Goal: Information Seeking & Learning: Learn about a topic

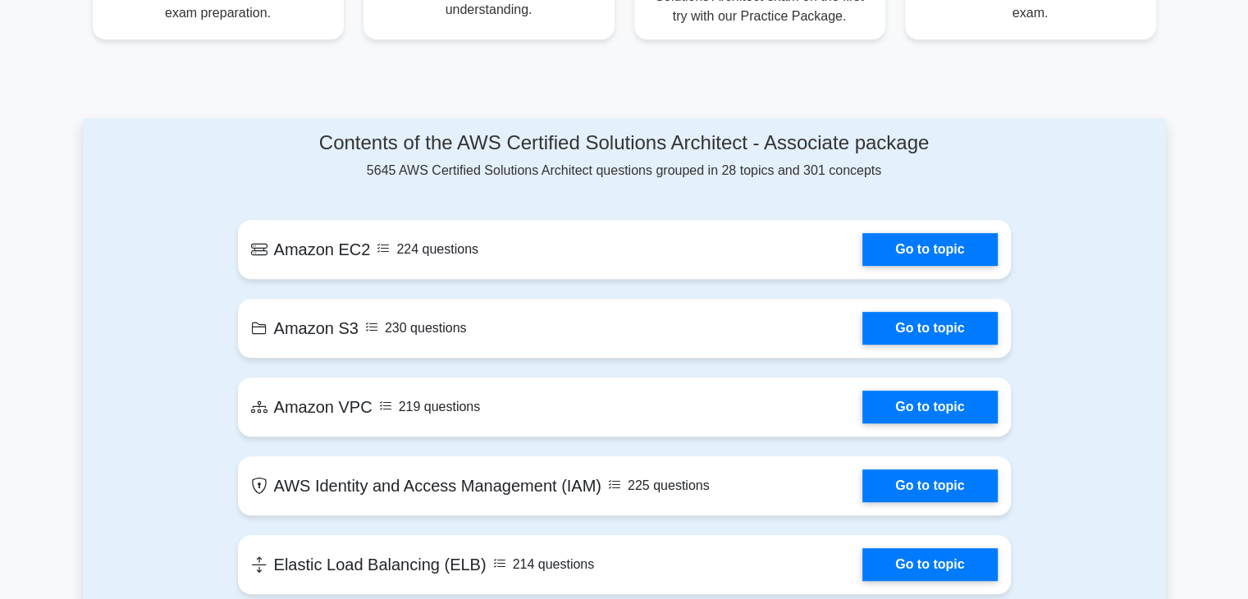
scroll to position [820, 0]
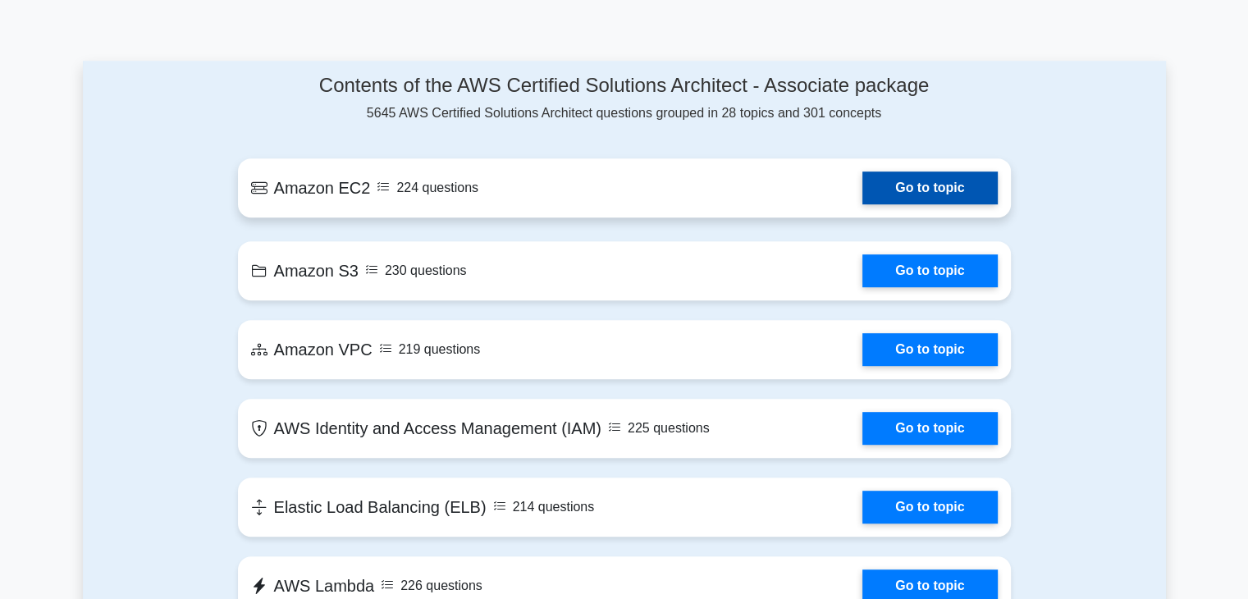
click at [862, 171] on link "Go to topic" at bounding box center [929, 187] width 135 height 33
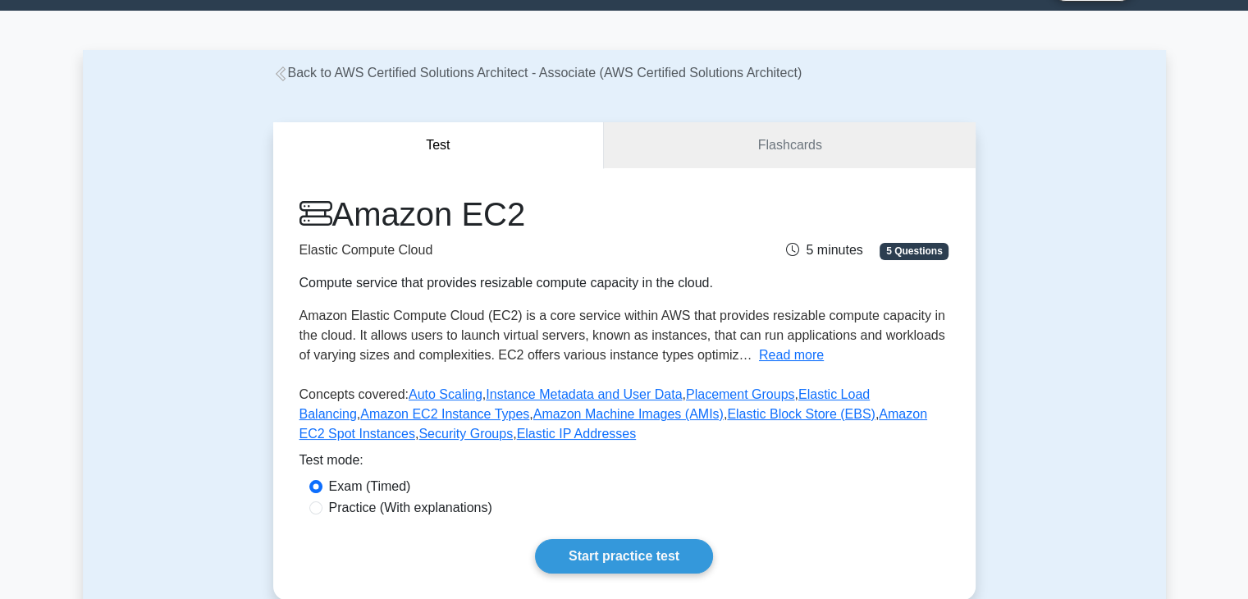
scroll to position [164, 0]
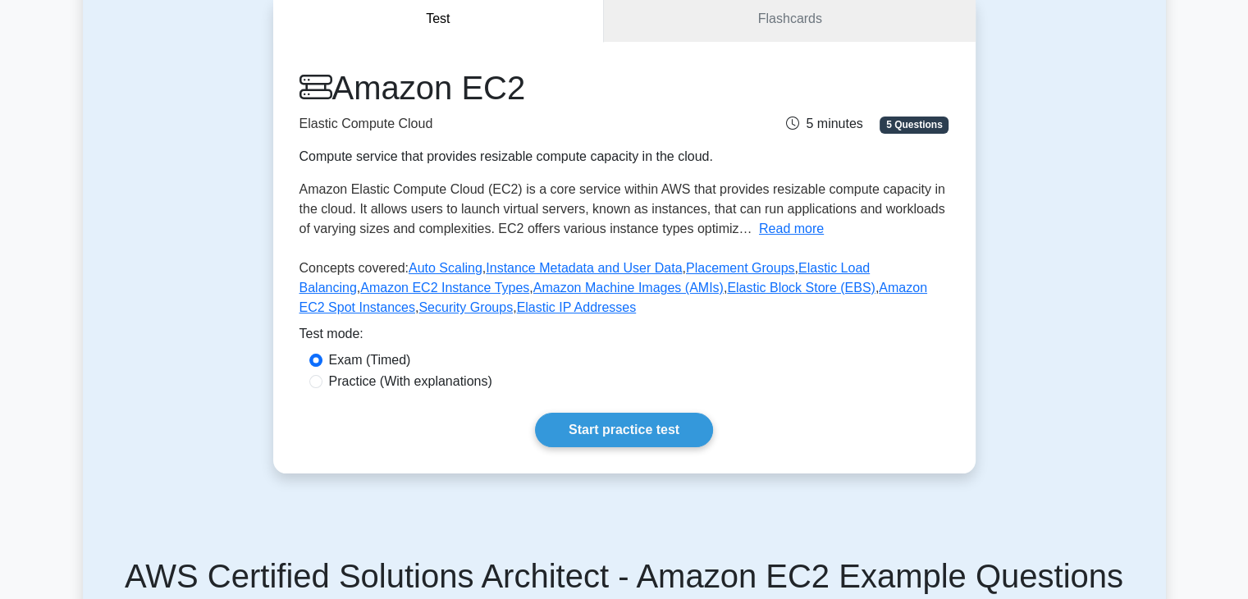
click at [414, 381] on label "Practice (With explanations)" at bounding box center [410, 382] width 163 height 20
click at [322, 381] on input "Practice (With explanations)" at bounding box center [315, 381] width 13 height 13
radio input "true"
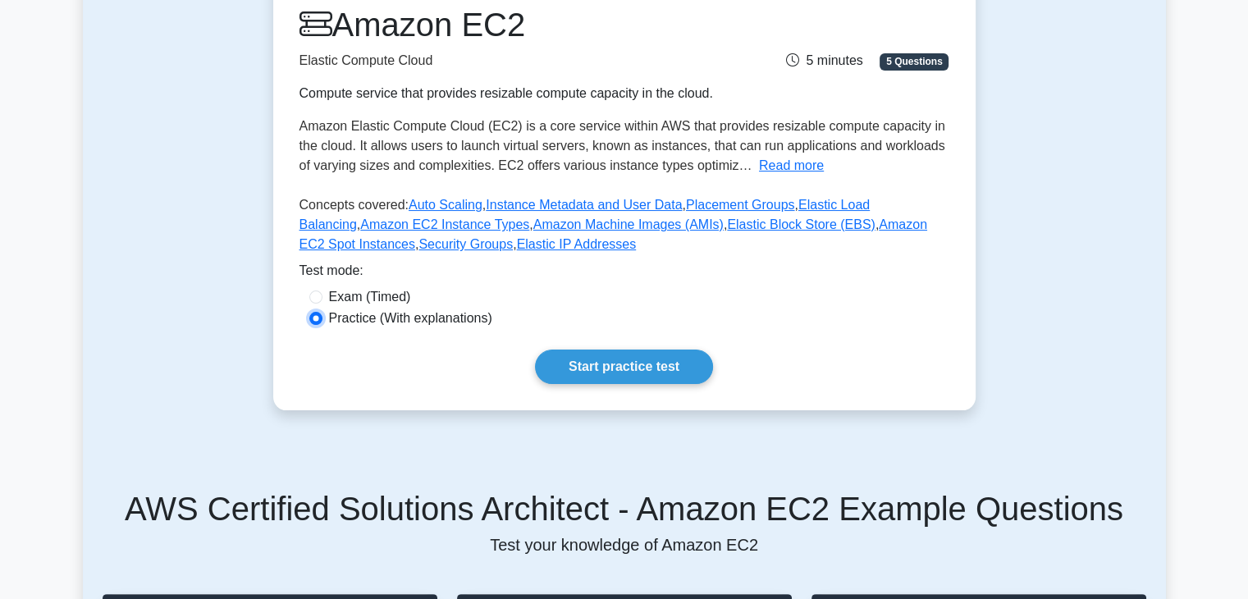
scroll to position [246, 0]
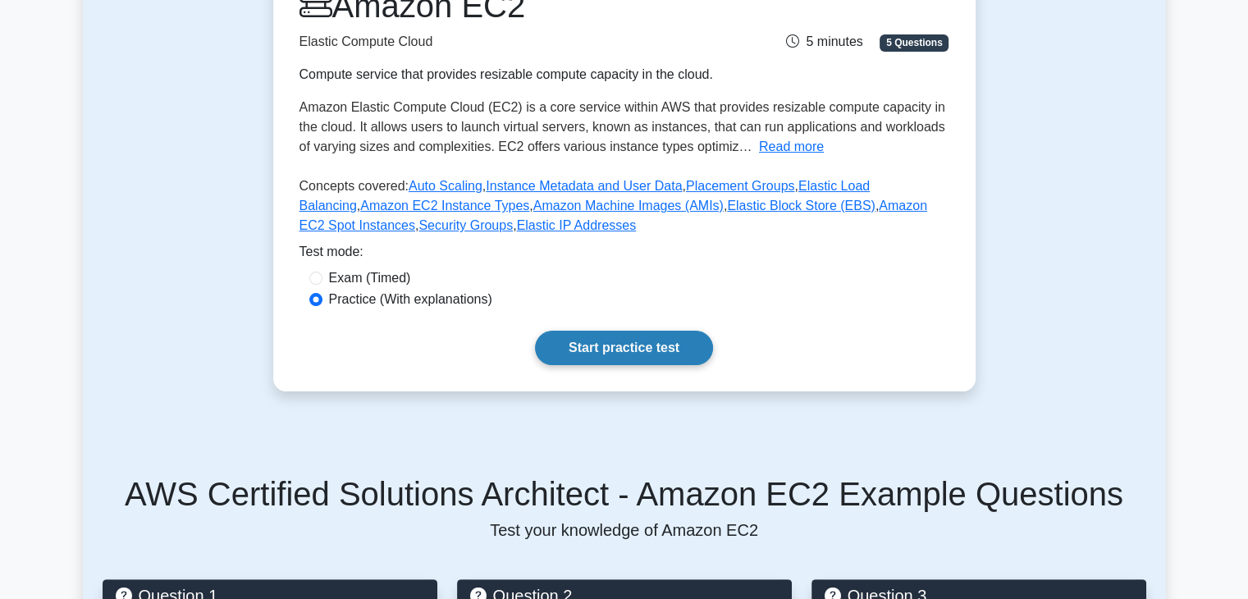
click at [620, 351] on link "Start practice test" at bounding box center [624, 348] width 178 height 34
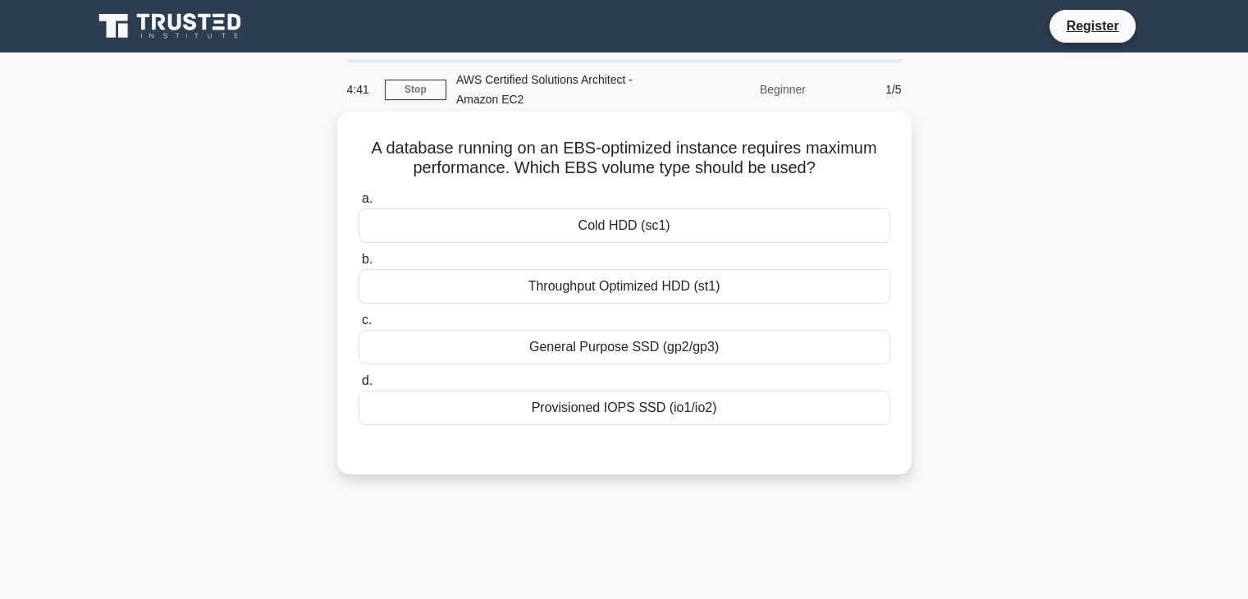
click at [532, 348] on div "General Purpose SSD (gp2/gp3)" at bounding box center [625, 347] width 532 height 34
click at [359, 326] on input "c. General Purpose SSD (gp2/gp3)" at bounding box center [359, 320] width 0 height 11
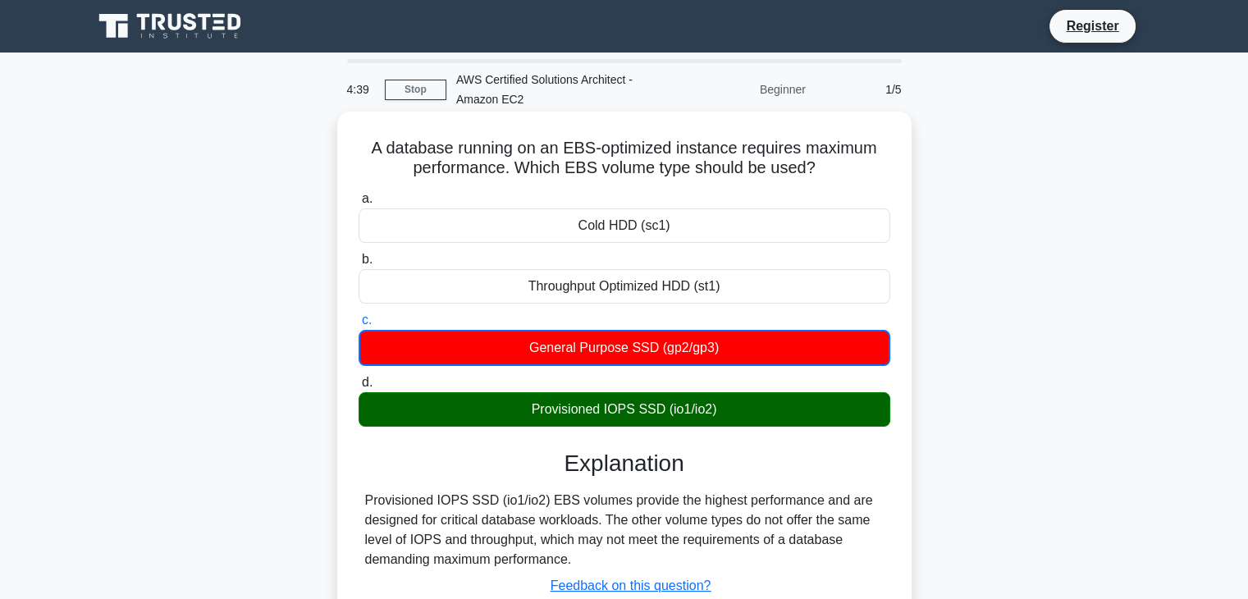
click at [534, 417] on div "Provisioned IOPS SSD (io1/io2)" at bounding box center [625, 409] width 532 height 34
click at [359, 388] on input "d. Provisioned IOPS SSD (io1/io2)" at bounding box center [359, 382] width 0 height 11
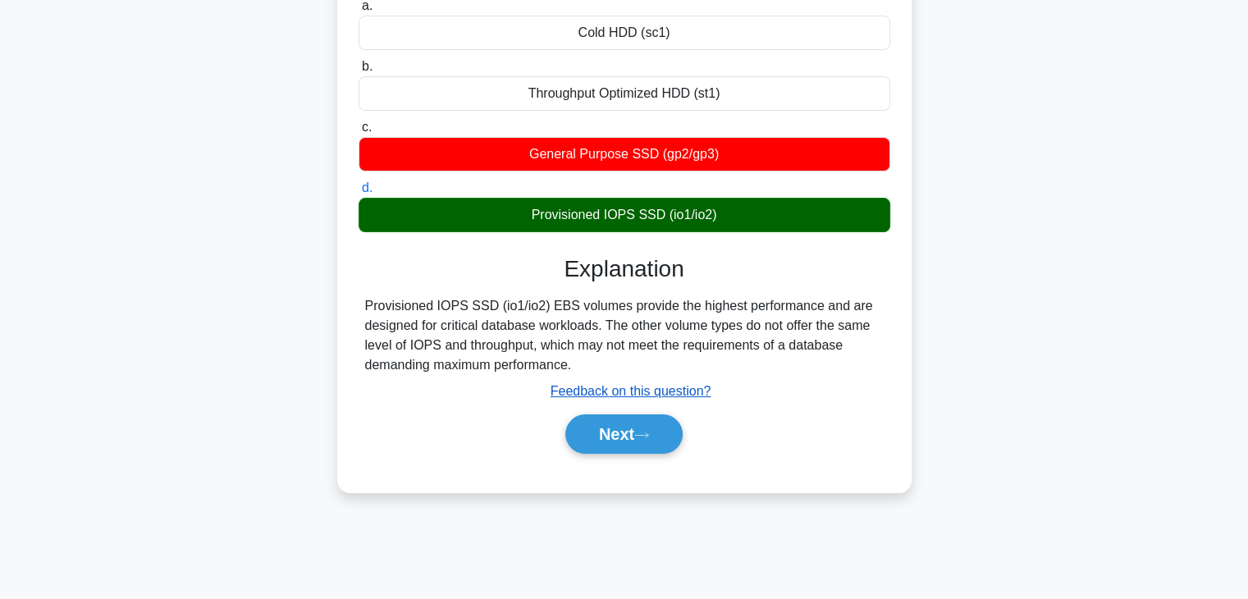
scroll to position [164, 0]
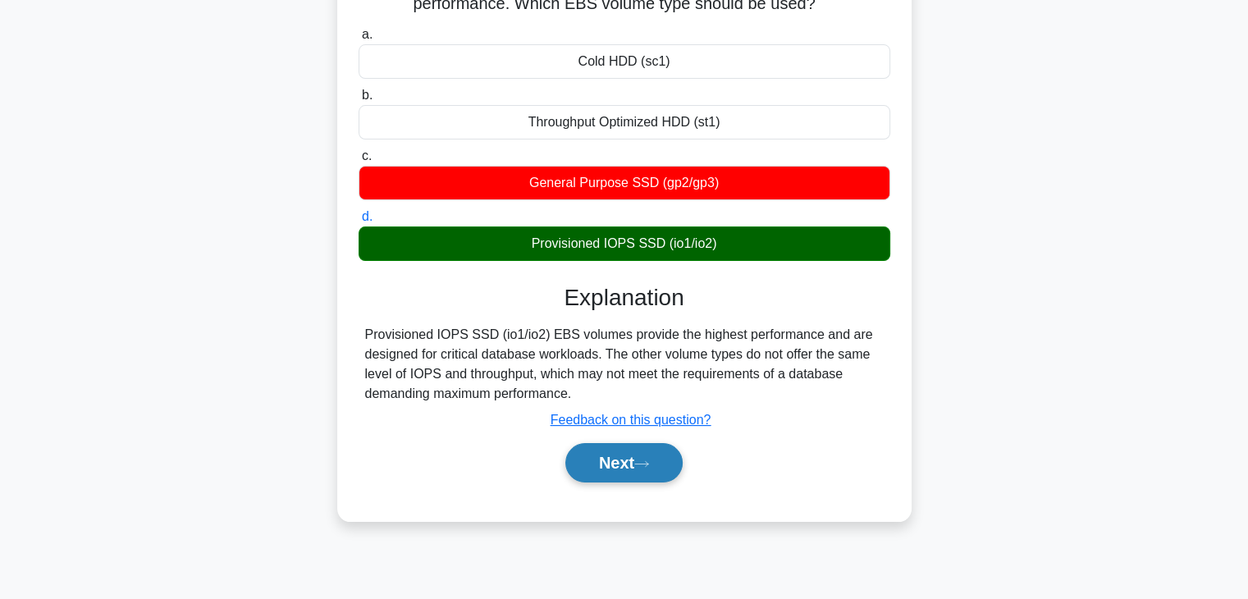
click at [649, 464] on icon at bounding box center [641, 463] width 15 height 9
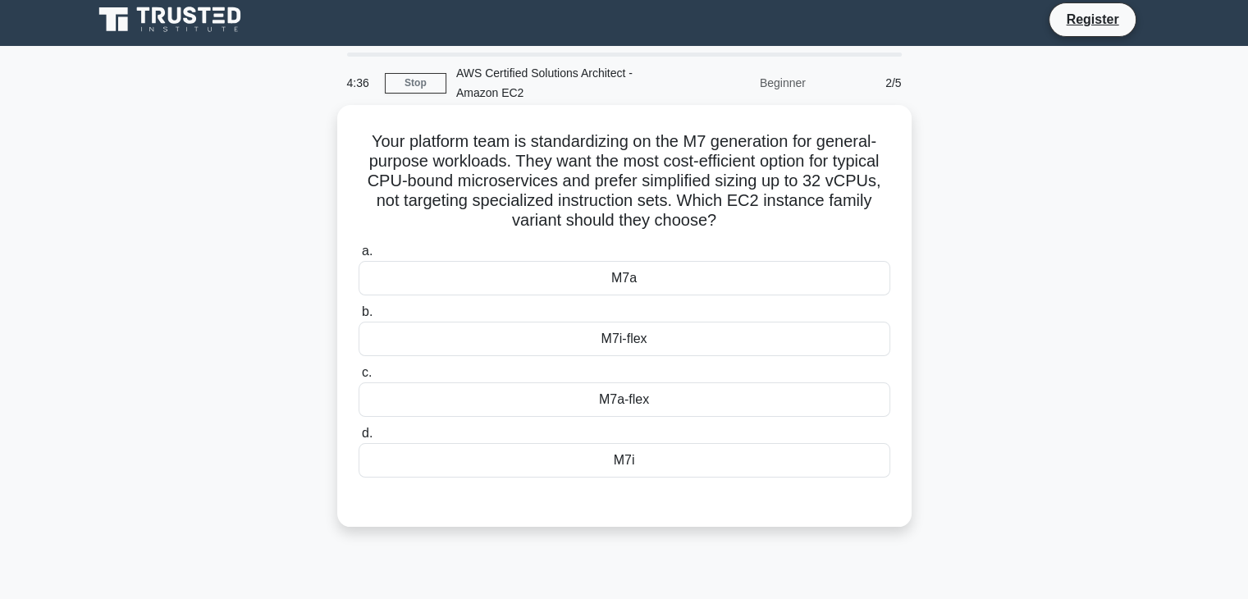
scroll to position [0, 0]
